Goal: Download file/media

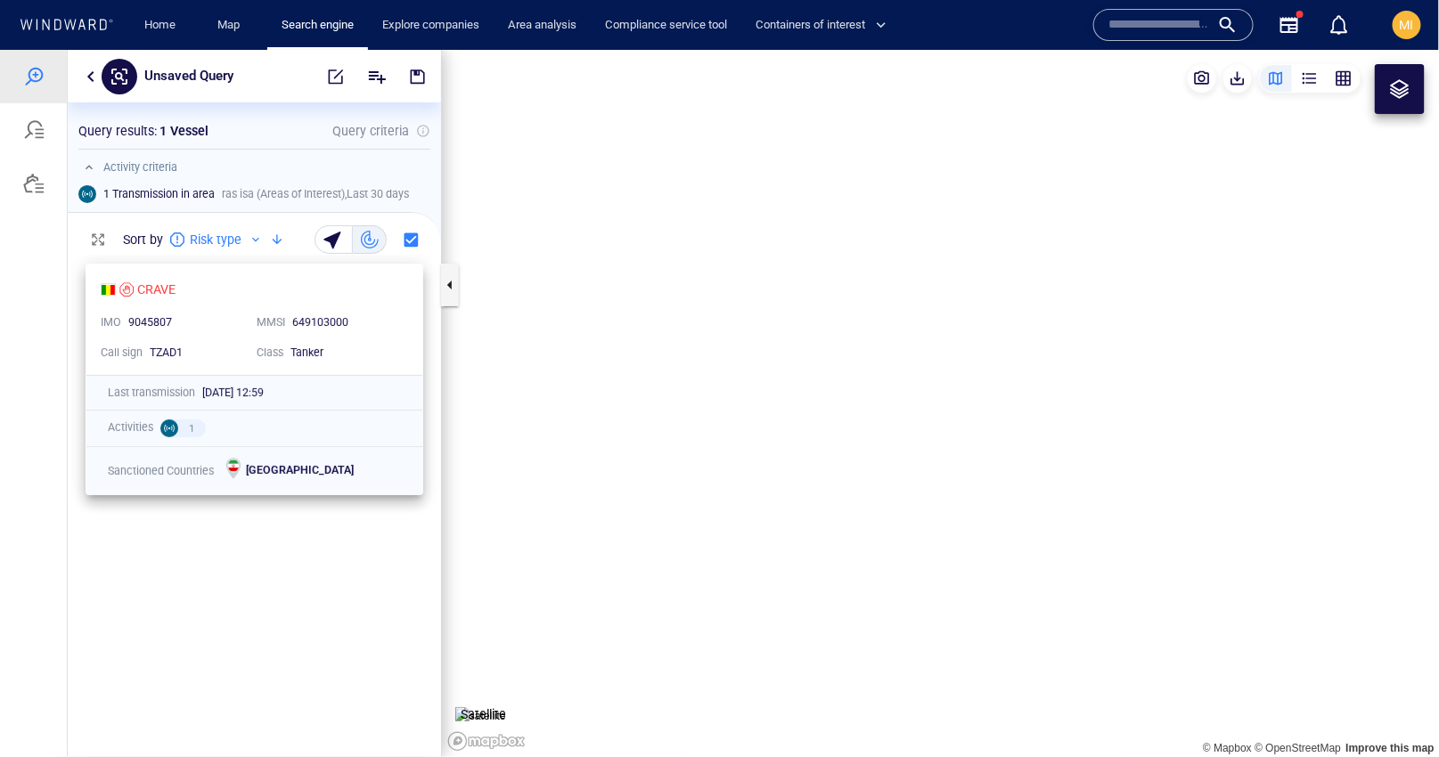
scroll to position [502, 373]
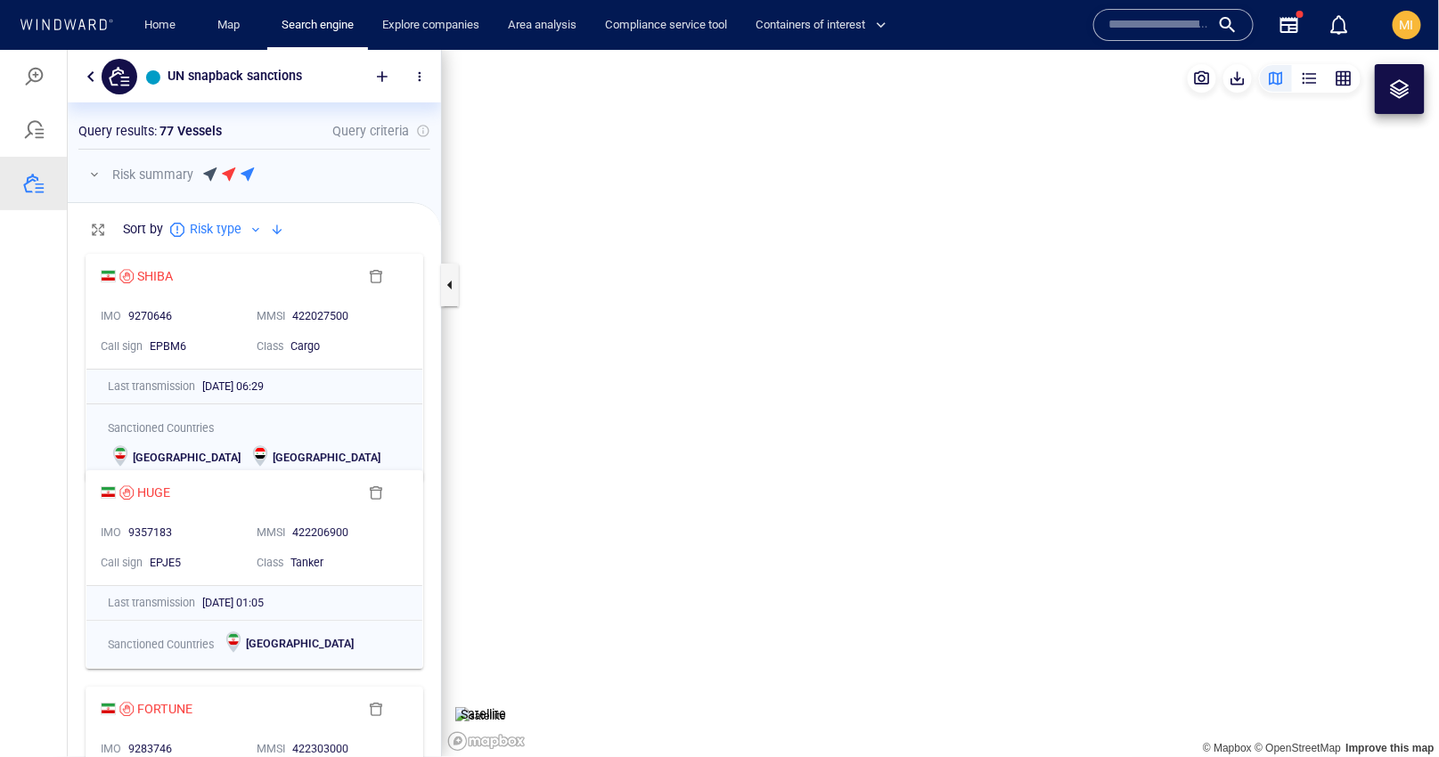
scroll to position [512, 373]
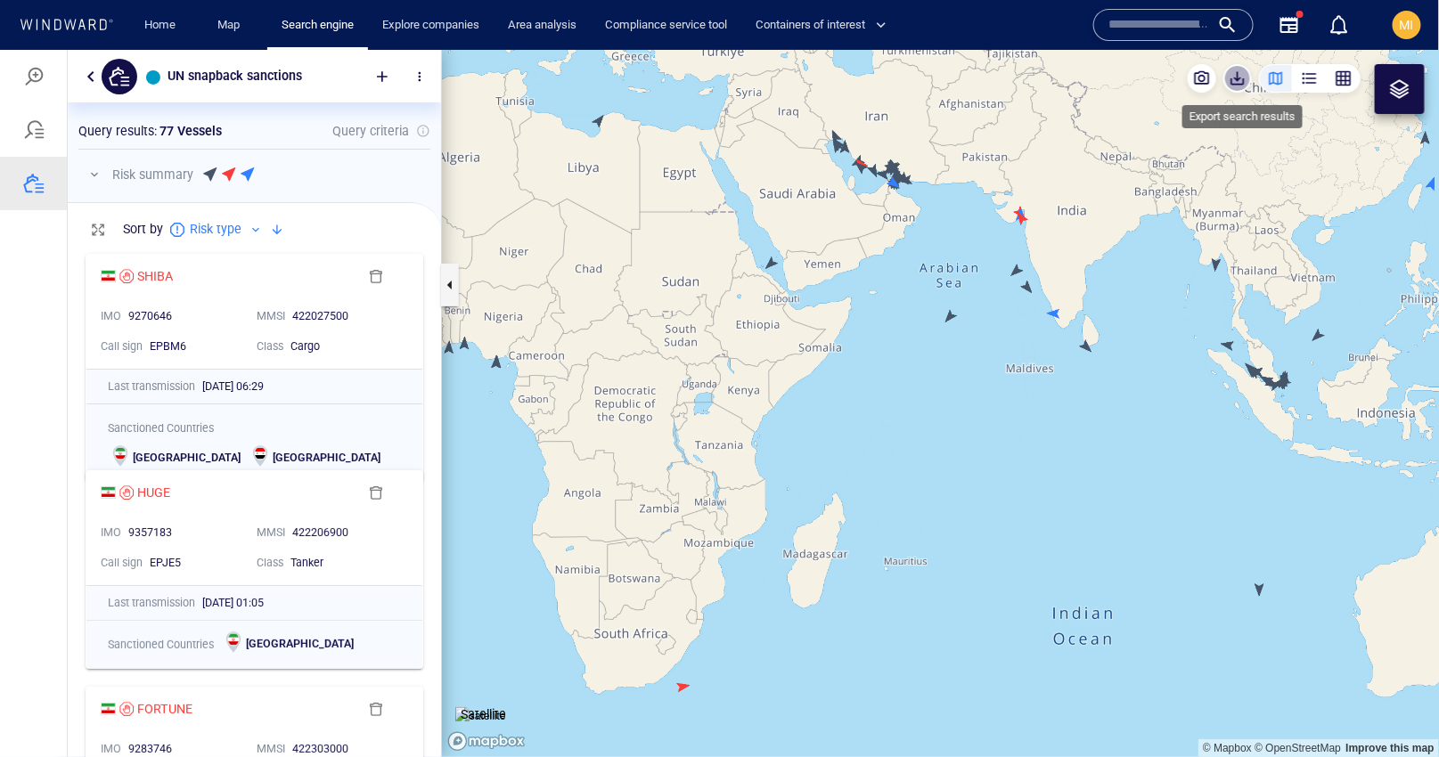
click at [1241, 81] on span "button" at bounding box center [1237, 78] width 18 height 18
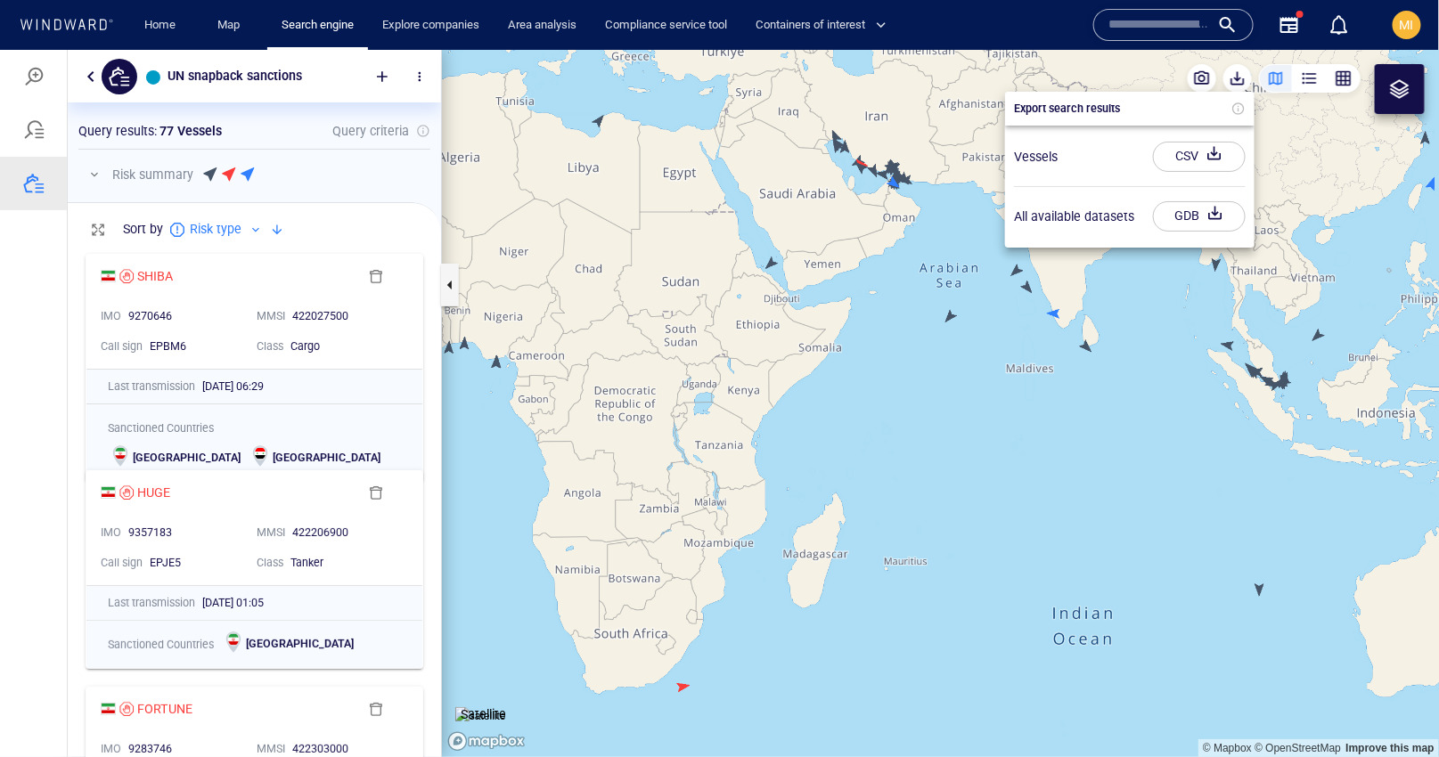
click at [1175, 159] on div "CSV" at bounding box center [1186, 155] width 30 height 29
